Goal: Information Seeking & Learning: Learn about a topic

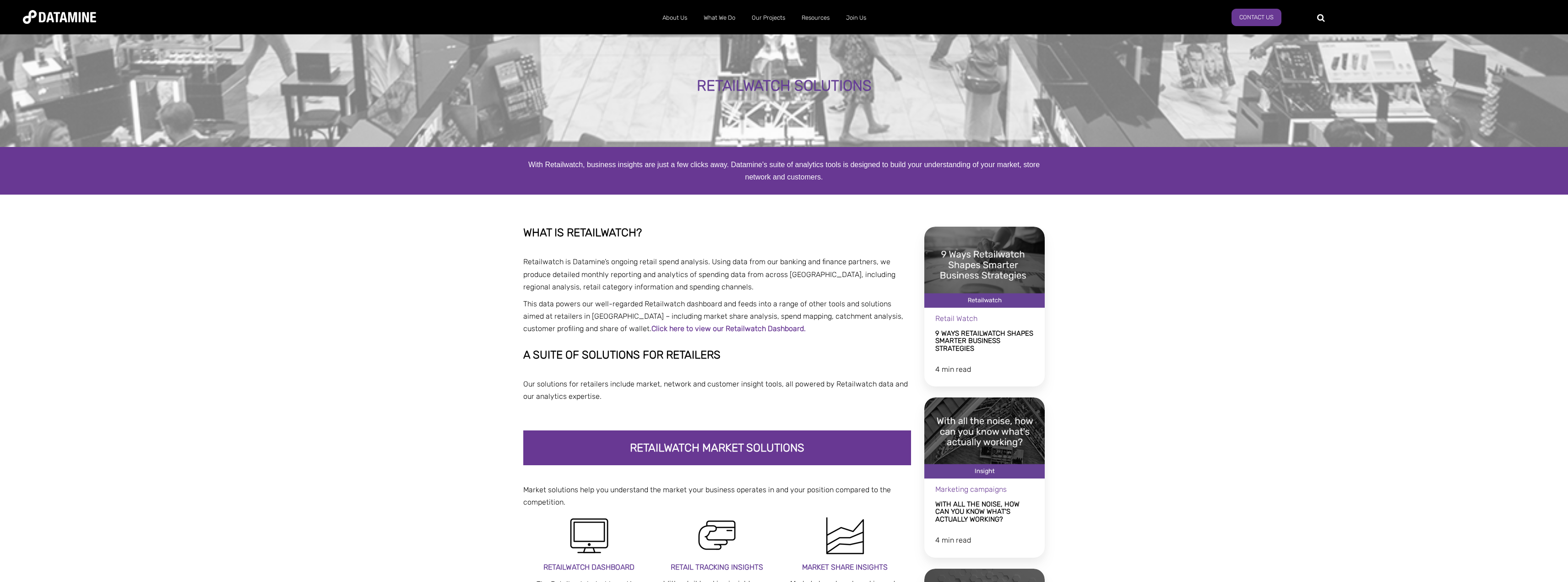
click at [775, 62] on div "RETAILWATCH SOLUTIONS" at bounding box center [784, 89] width 1568 height 115
click at [761, 78] on div "RETAILWATCH SOLUTIONS" at bounding box center [784, 86] width 1231 height 16
click at [969, 340] on link "9 Ways Retailwatch Shapes Smarter Business Strategies" at bounding box center [985, 306] width 123 height 163
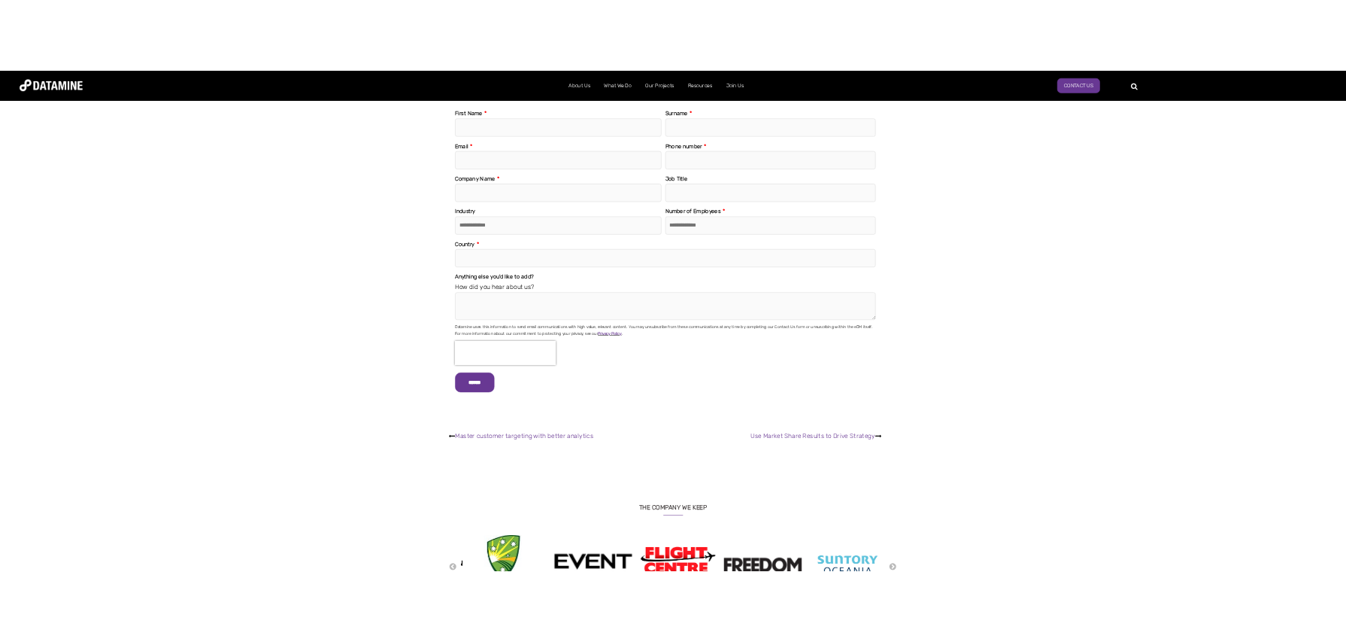
scroll to position [3159, 0]
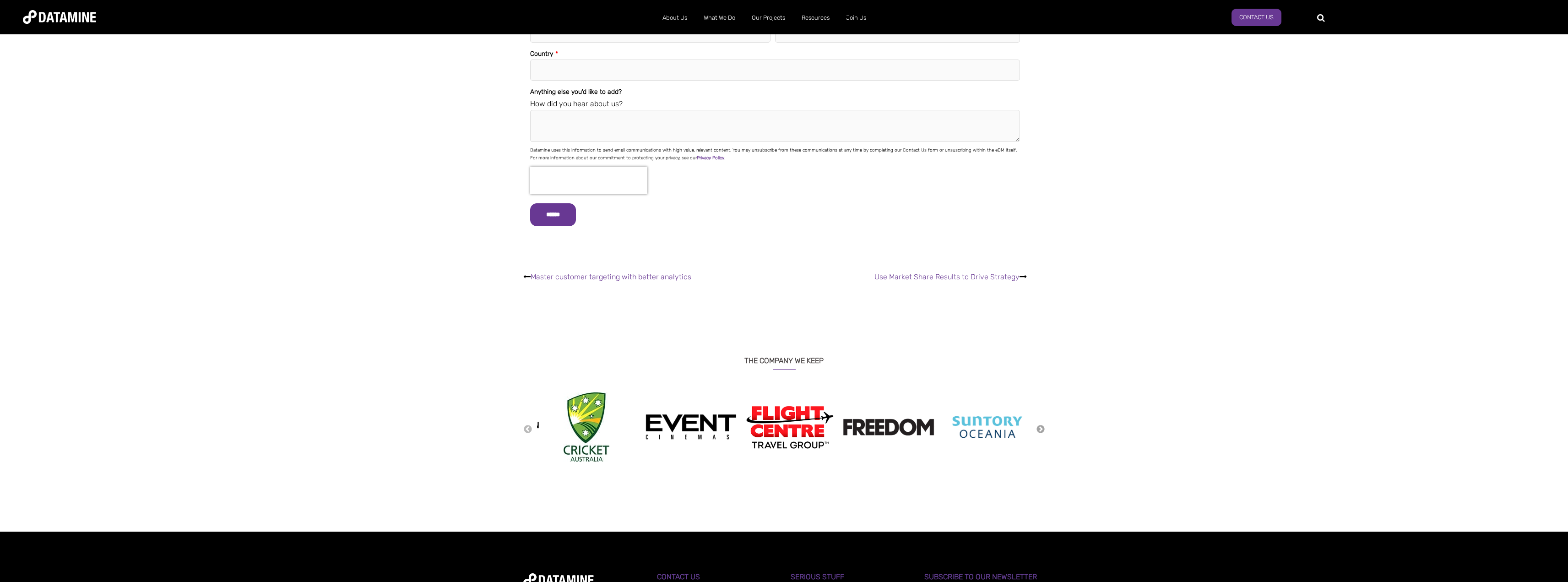
click at [1036, 424] on button "Next" at bounding box center [1040, 429] width 9 height 10
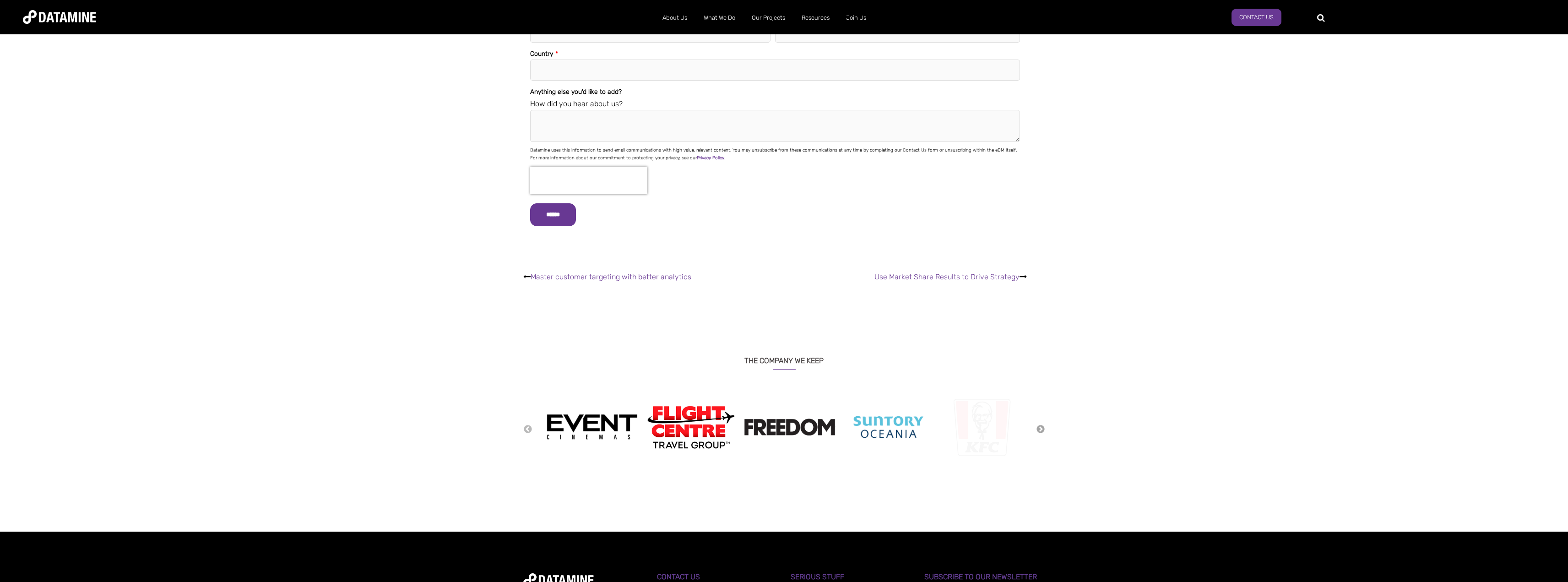
click at [1036, 424] on button "Next" at bounding box center [1040, 429] width 9 height 10
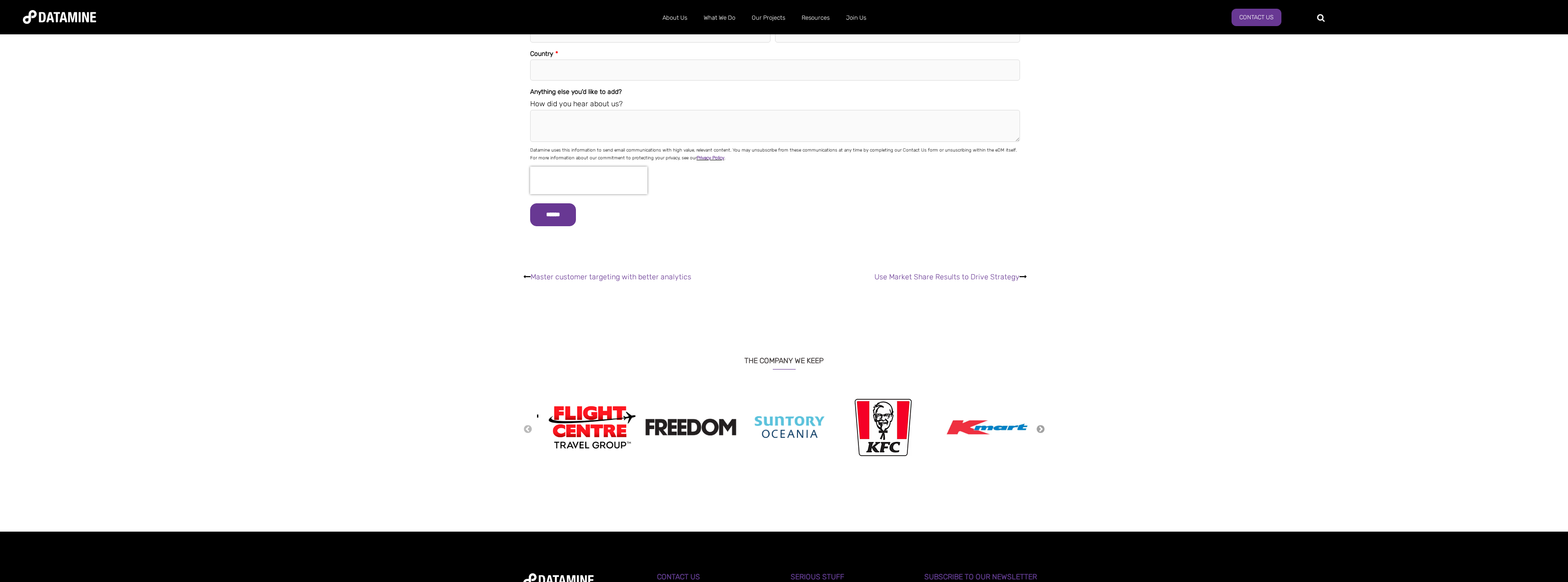
click at [1041, 424] on button "Next" at bounding box center [1040, 429] width 9 height 10
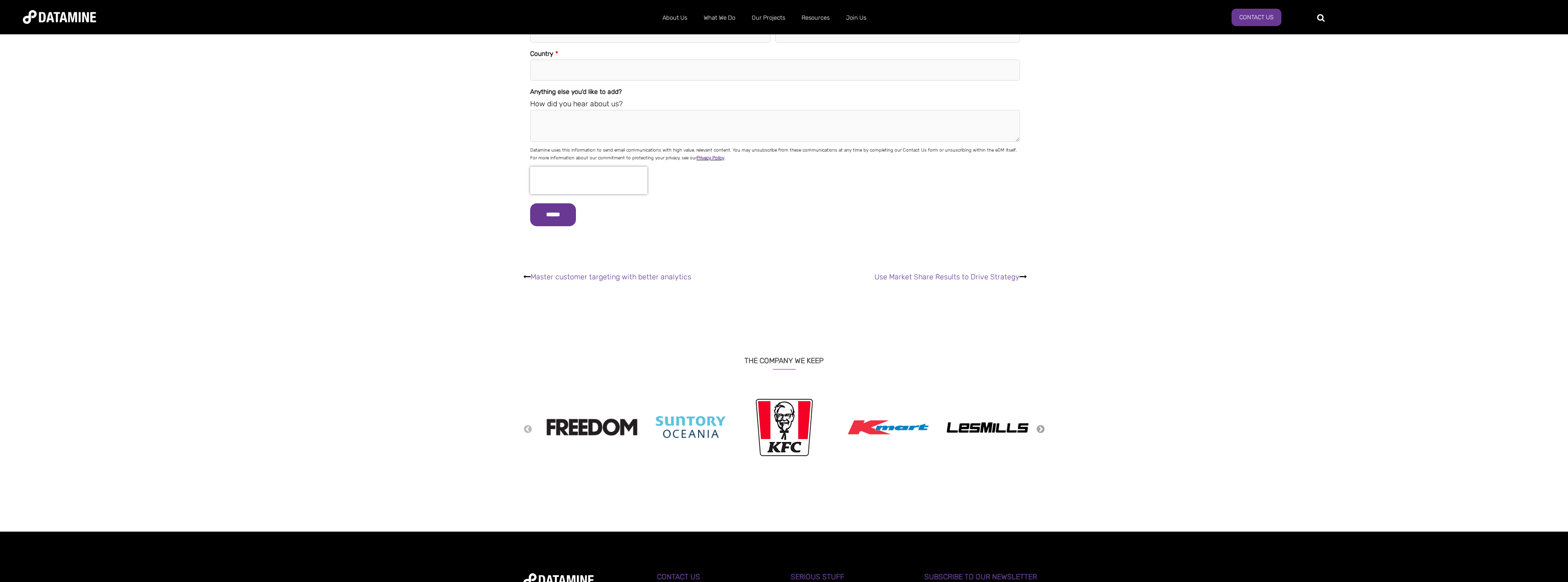
click at [1041, 424] on button "Next" at bounding box center [1040, 429] width 9 height 10
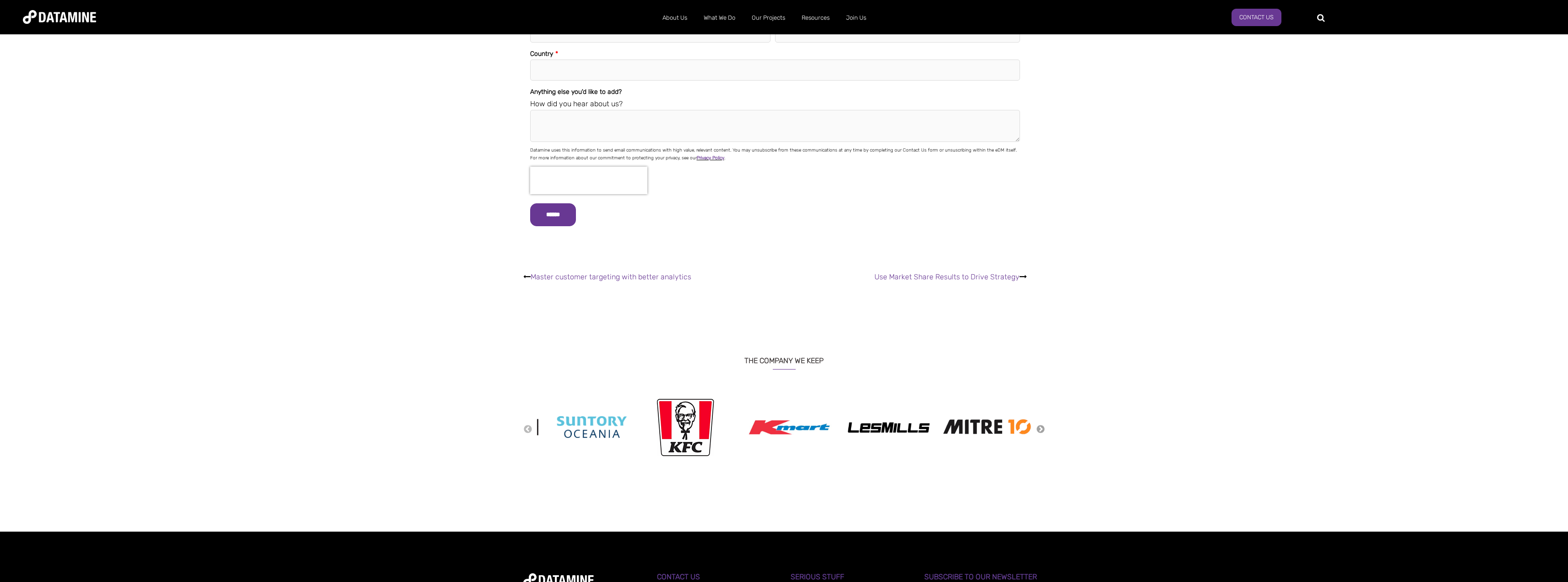
click at [1041, 424] on button "Next" at bounding box center [1040, 429] width 9 height 10
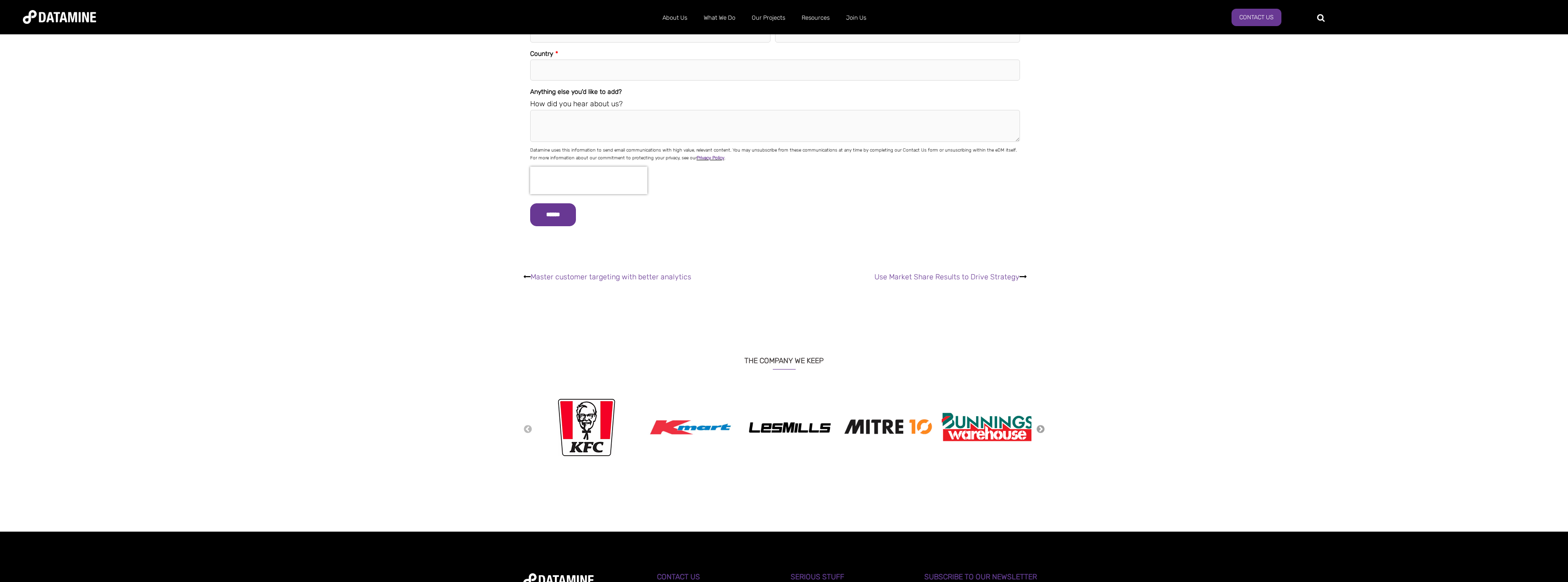
click at [1041, 424] on button "Next" at bounding box center [1040, 429] width 9 height 10
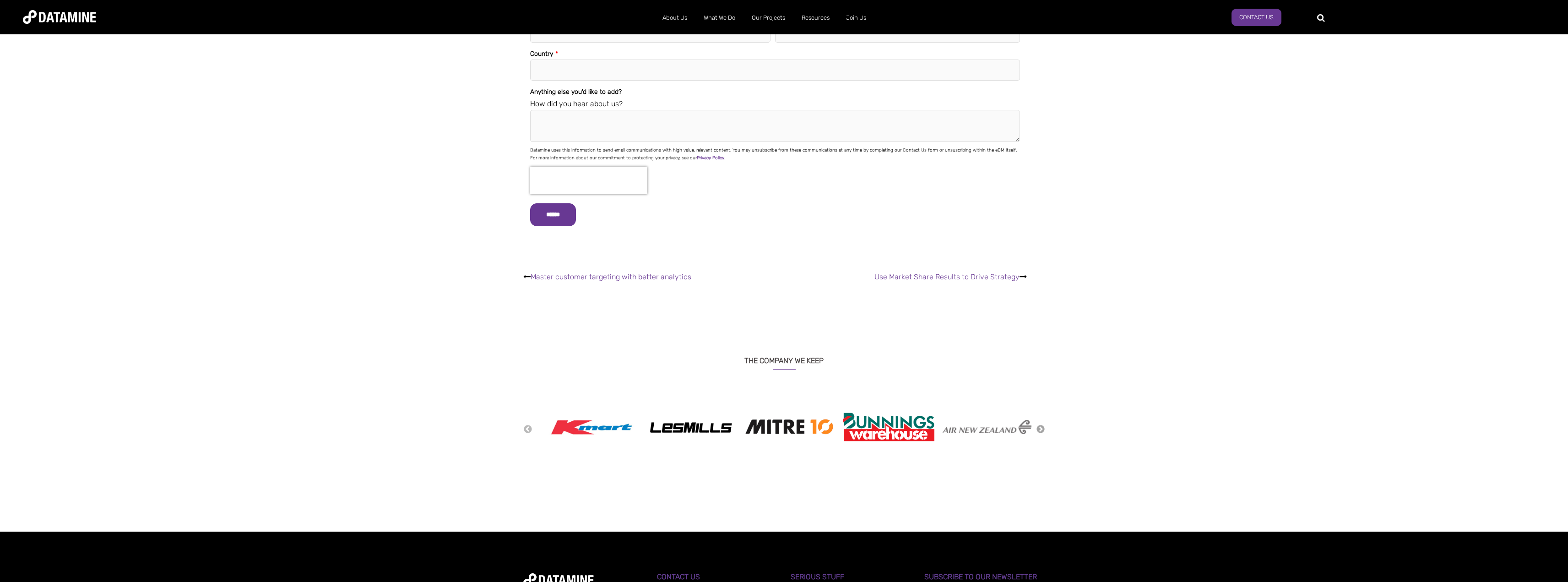
click at [1041, 424] on button "Next" at bounding box center [1040, 429] width 9 height 10
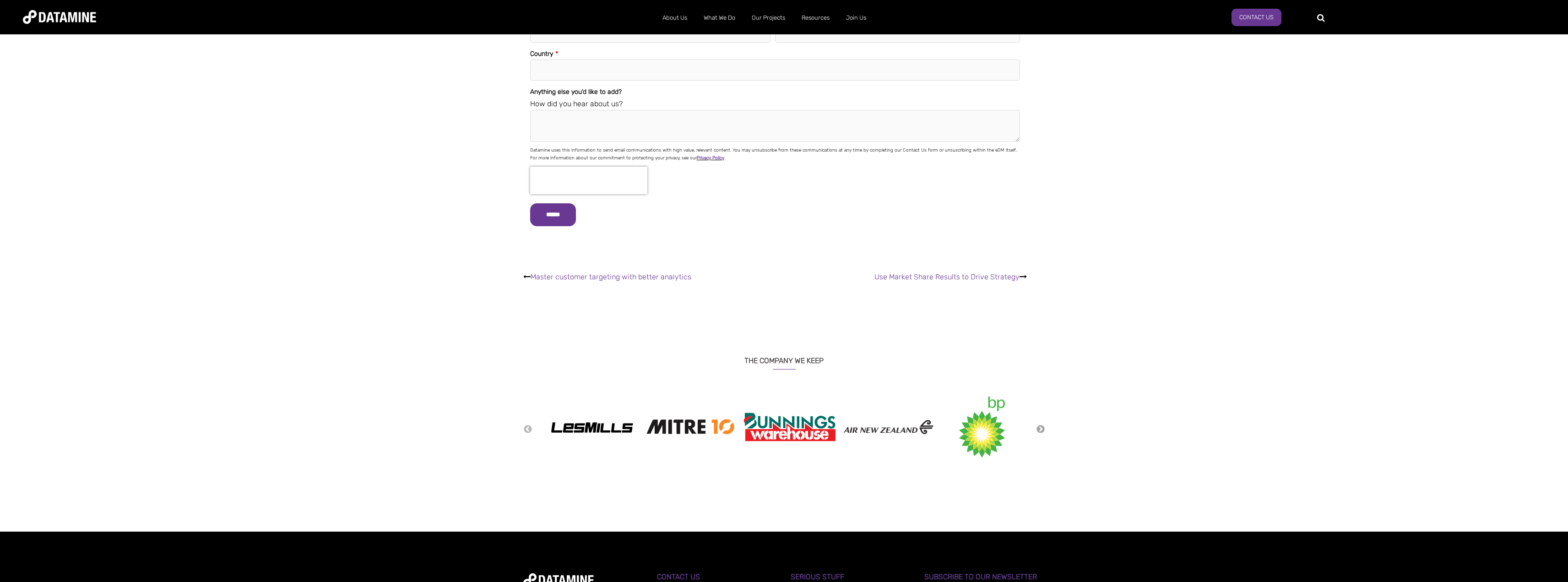
click at [1041, 424] on button "Next" at bounding box center [1040, 429] width 9 height 10
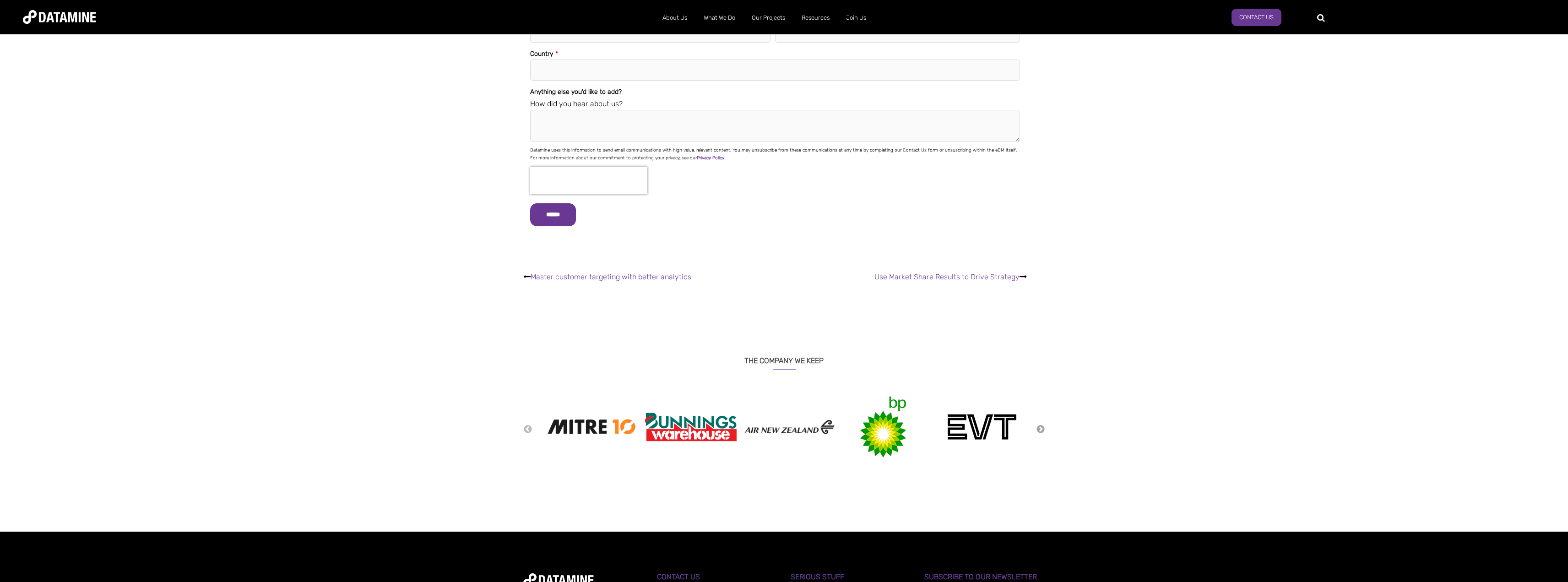
click at [1041, 424] on button "Next" at bounding box center [1040, 429] width 9 height 10
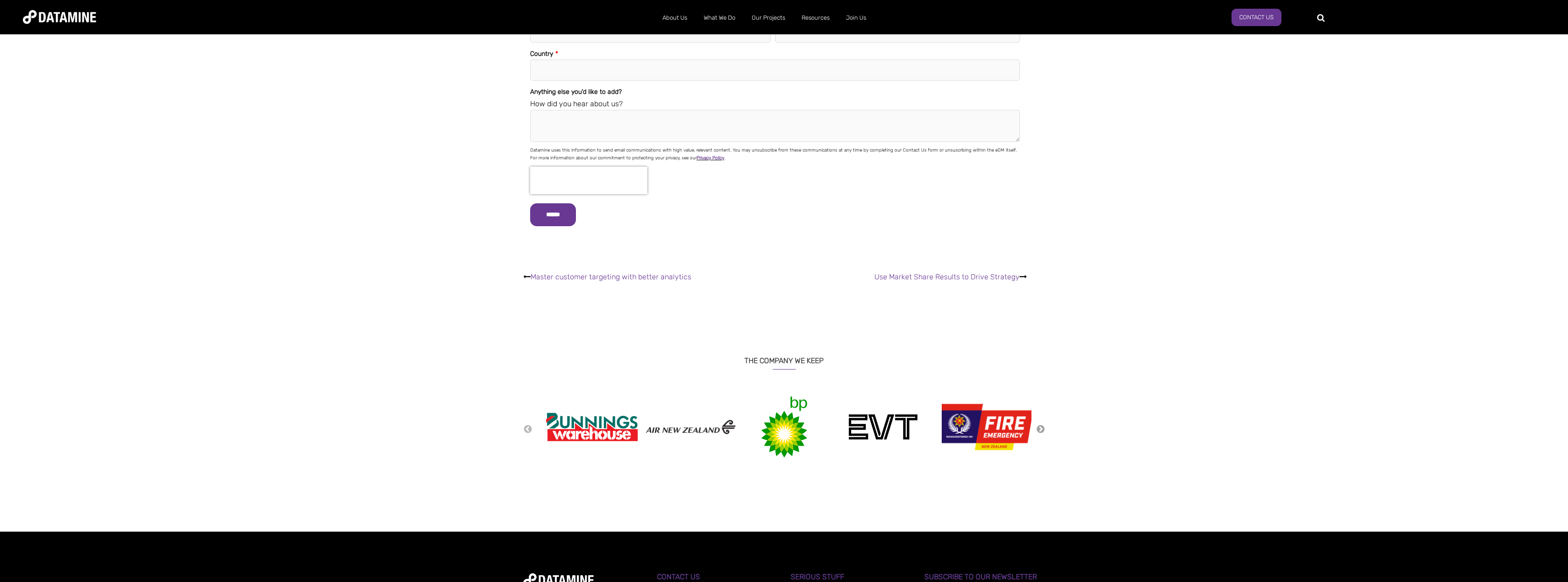
click at [1041, 424] on button "Next" at bounding box center [1040, 429] width 9 height 10
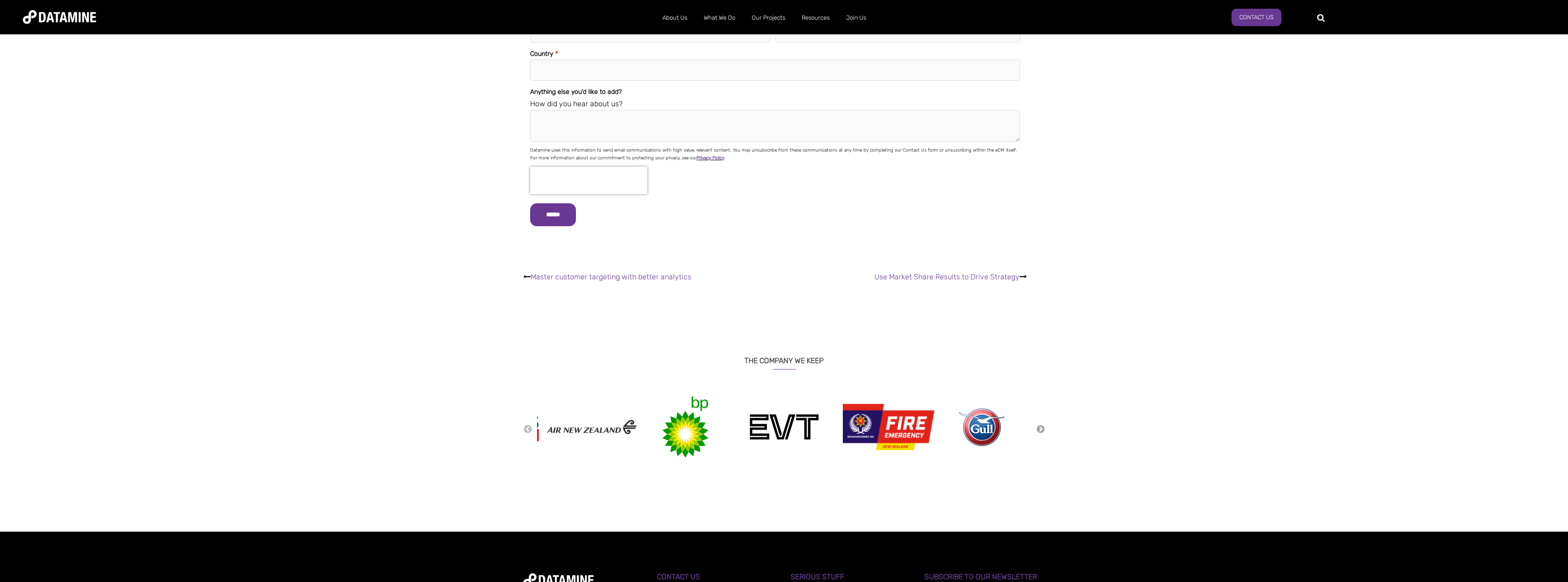
click at [1041, 424] on button "Next" at bounding box center [1040, 429] width 9 height 10
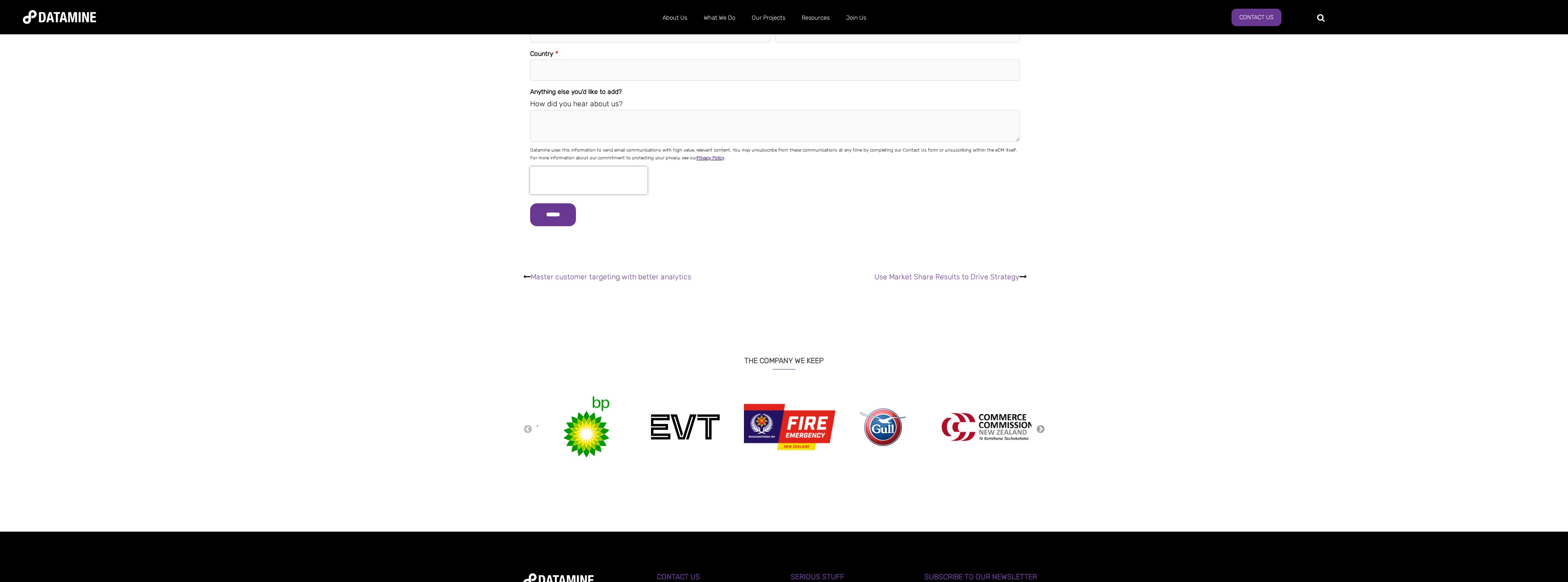
click at [1039, 424] on button "Next" at bounding box center [1040, 429] width 9 height 10
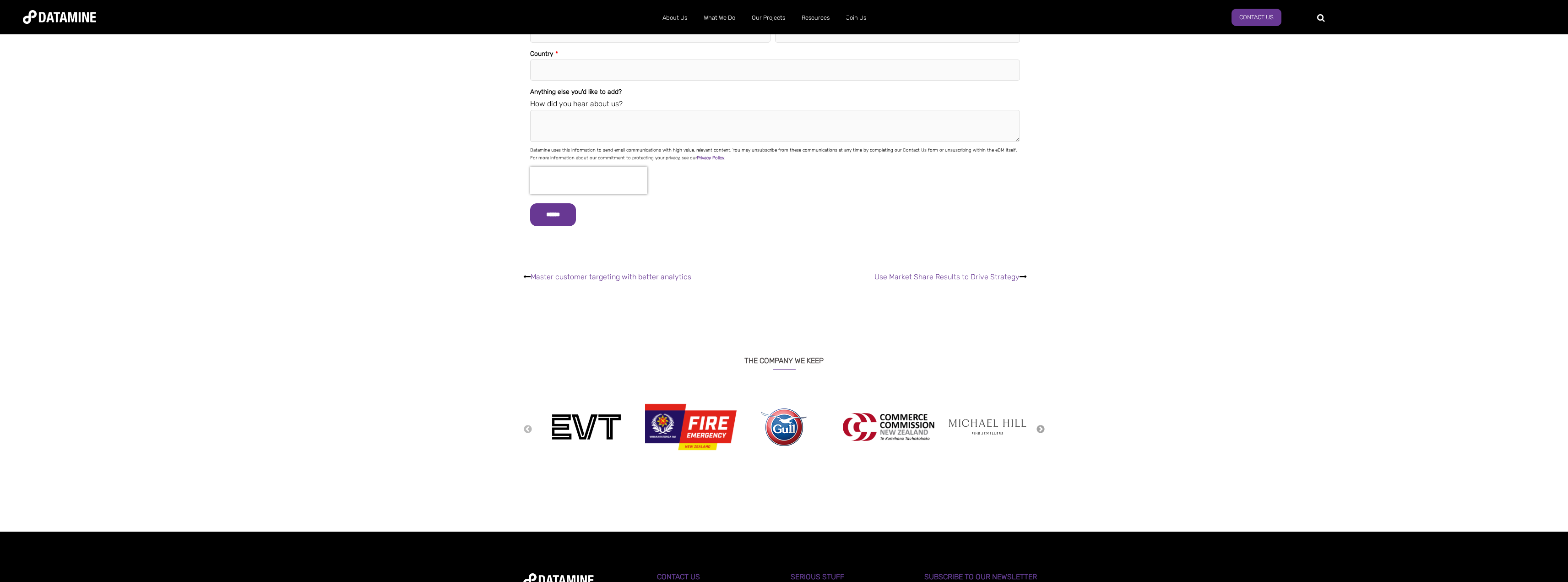
click at [1042, 424] on button "Next" at bounding box center [1040, 429] width 9 height 10
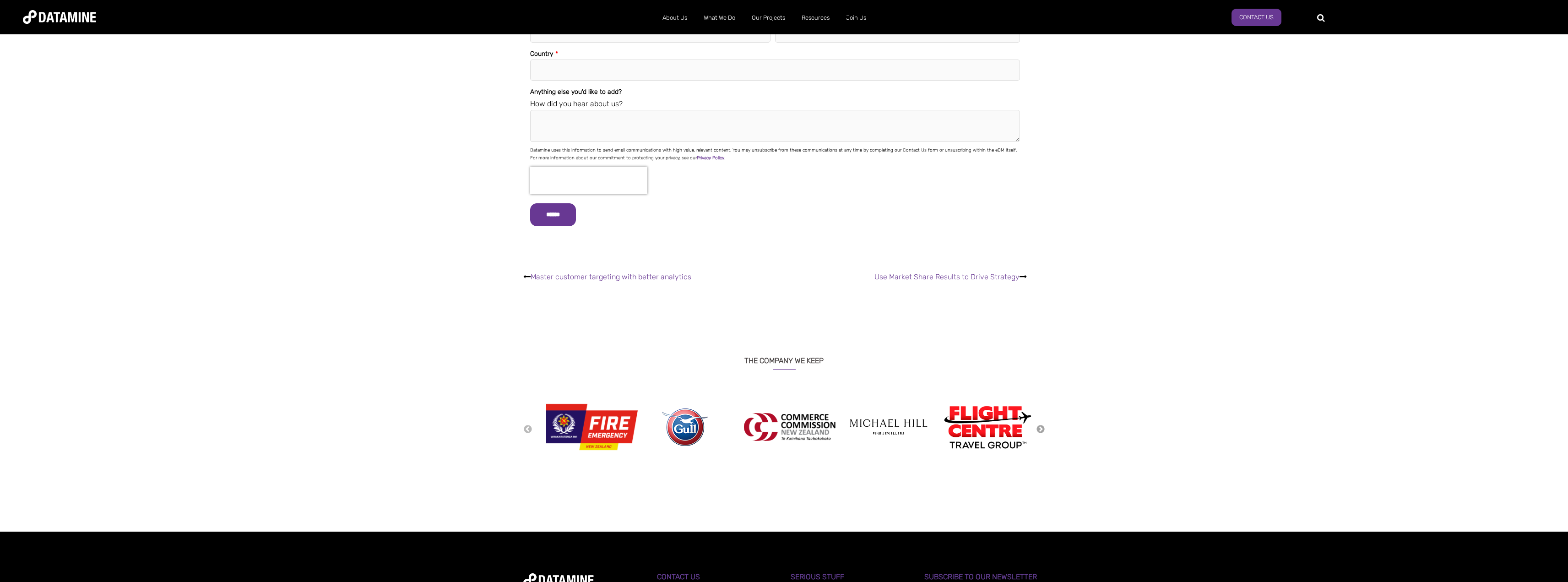
click at [1042, 424] on button "Next" at bounding box center [1040, 429] width 9 height 10
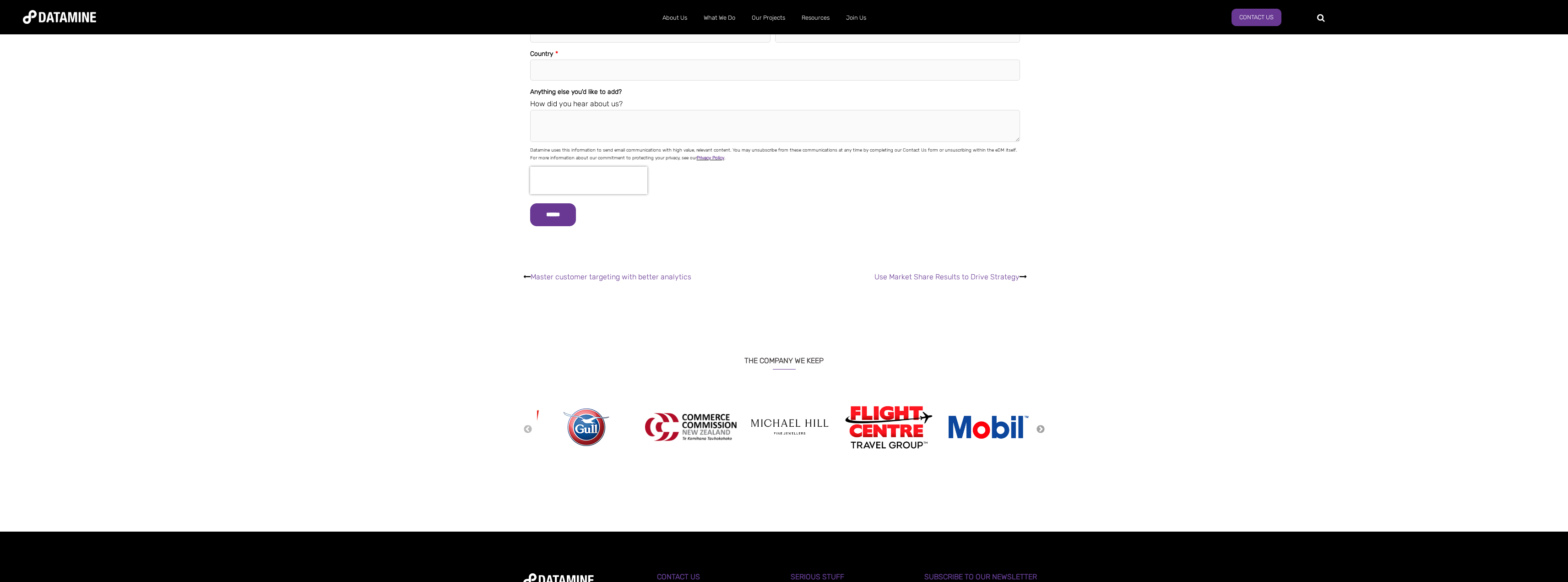
click at [1042, 424] on button "Next" at bounding box center [1040, 429] width 9 height 10
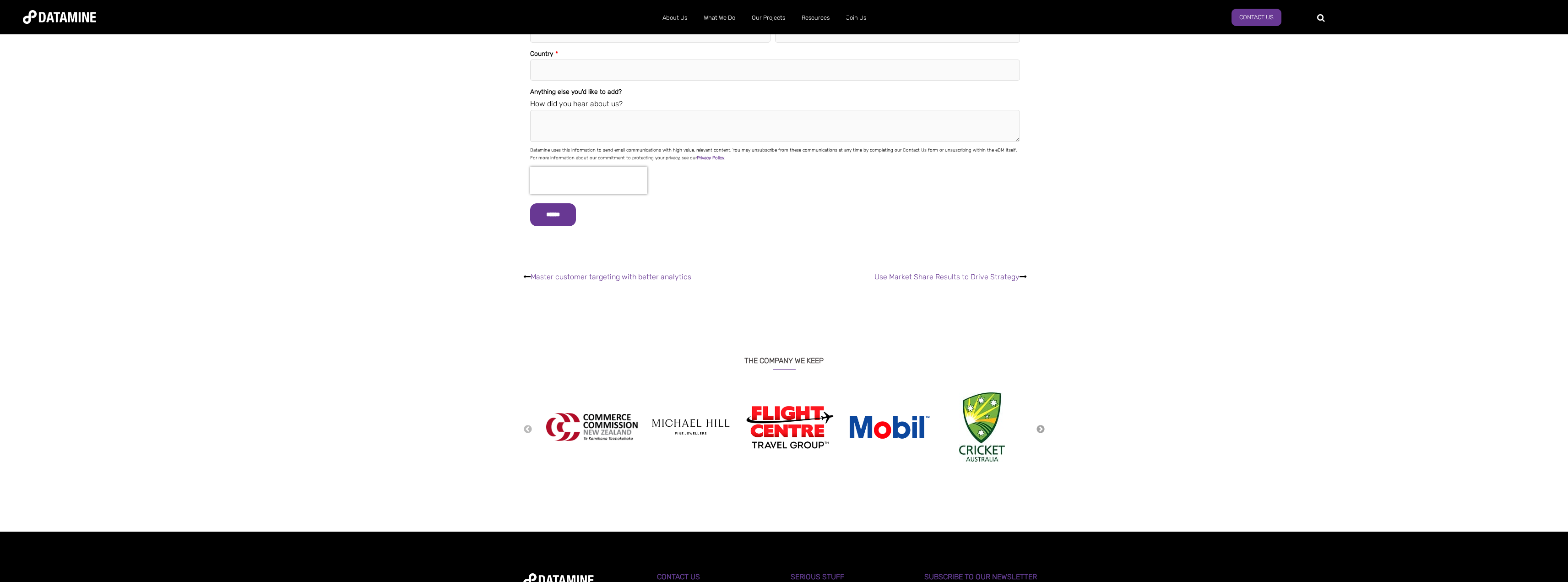
click at [1042, 424] on button "Next" at bounding box center [1040, 429] width 9 height 10
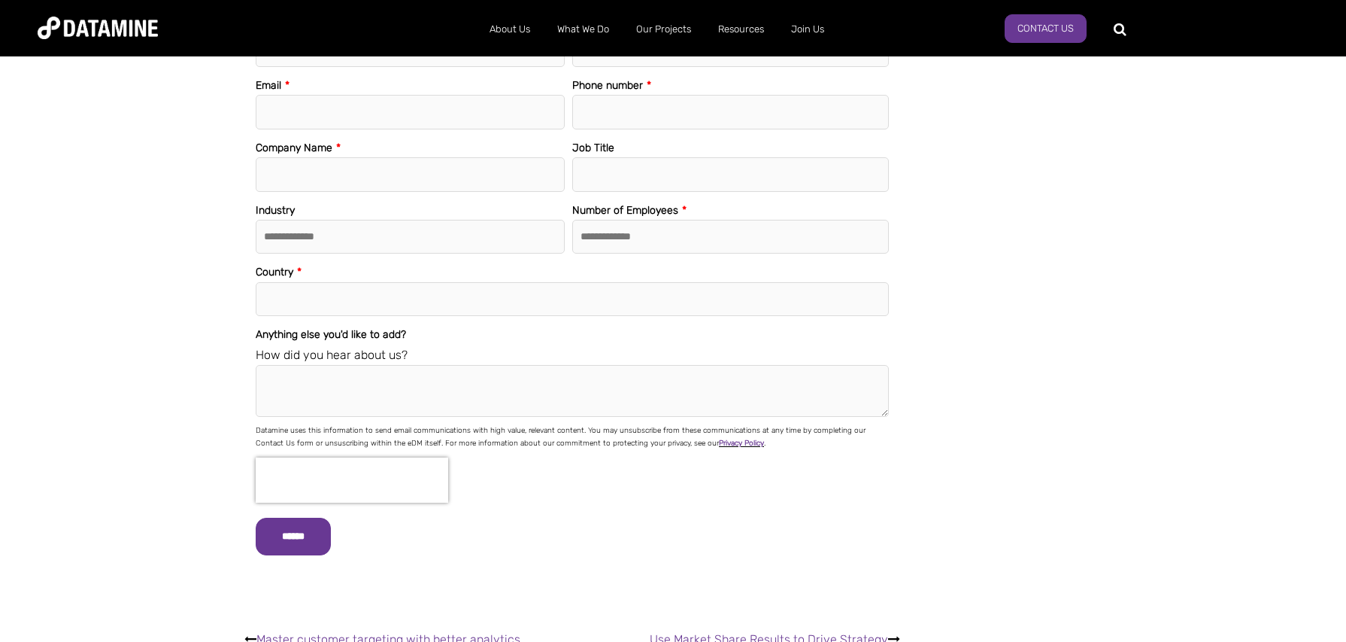
drag, startPoint x: 1289, startPoint y: 77, endPoint x: 1257, endPoint y: 78, distance: 32.4
